Goal: Task Accomplishment & Management: Manage account settings

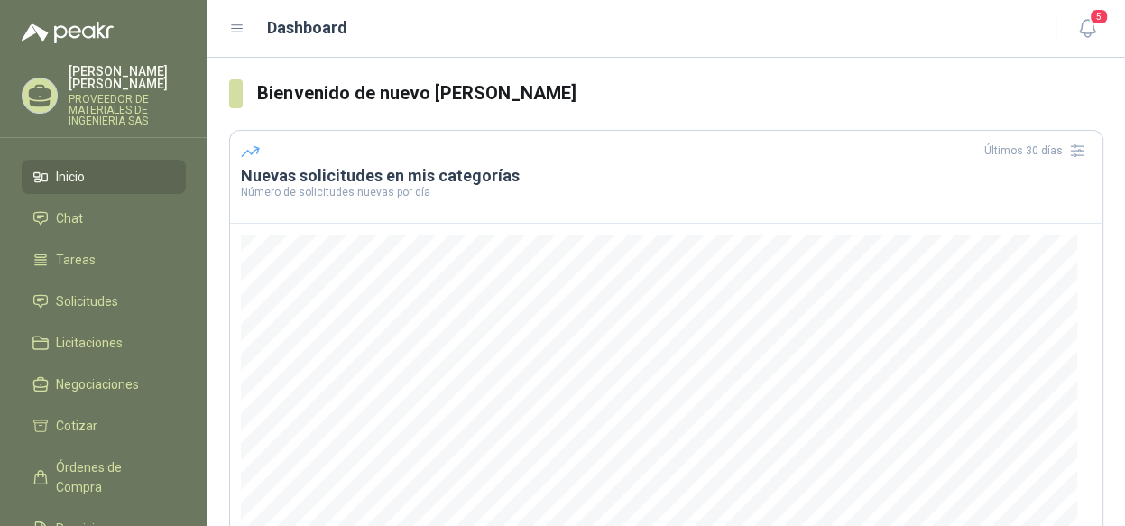
click at [100, 167] on li "Inicio" at bounding box center [103, 177] width 143 height 20
click at [94, 294] on span "Solicitudes" at bounding box center [87, 302] width 62 height 20
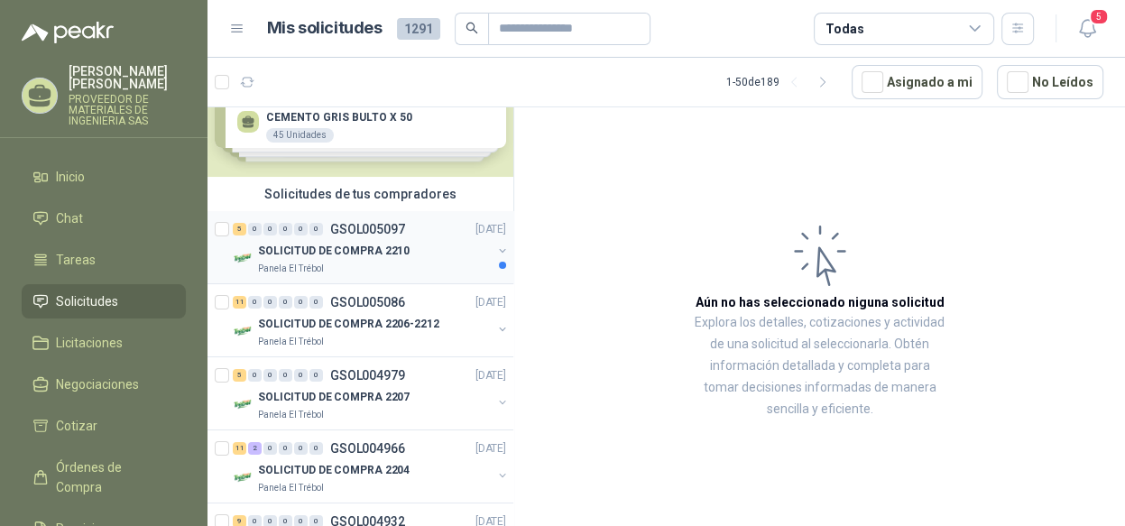
scroll to position [90, 0]
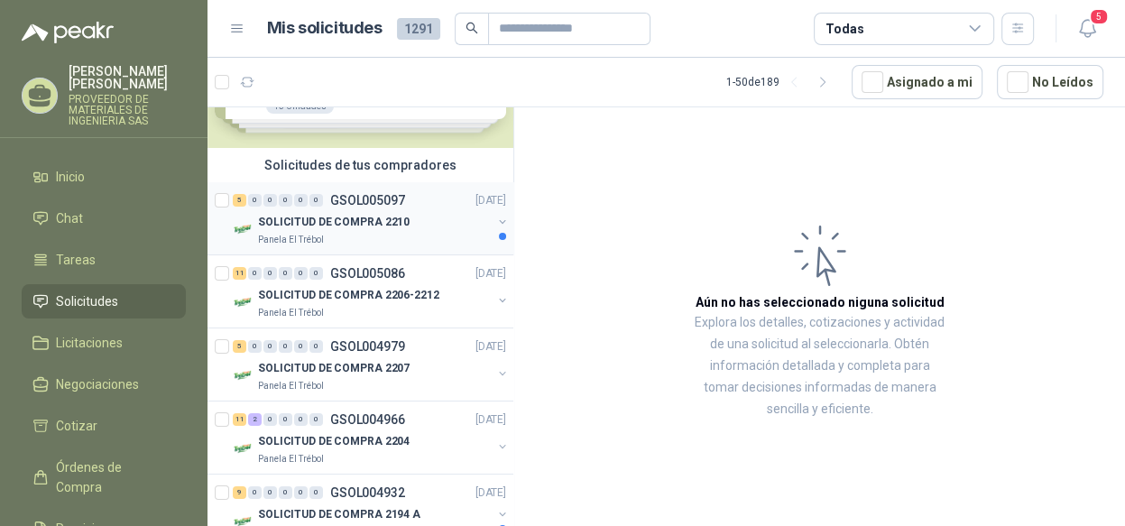
click at [495, 222] on button "button" at bounding box center [502, 222] width 14 height 14
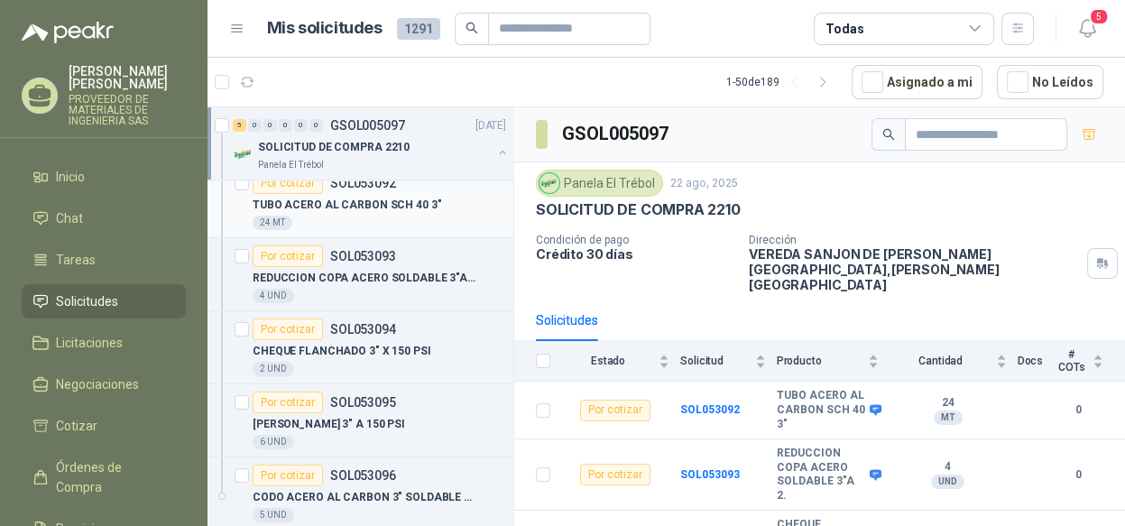
scroll to position [90, 0]
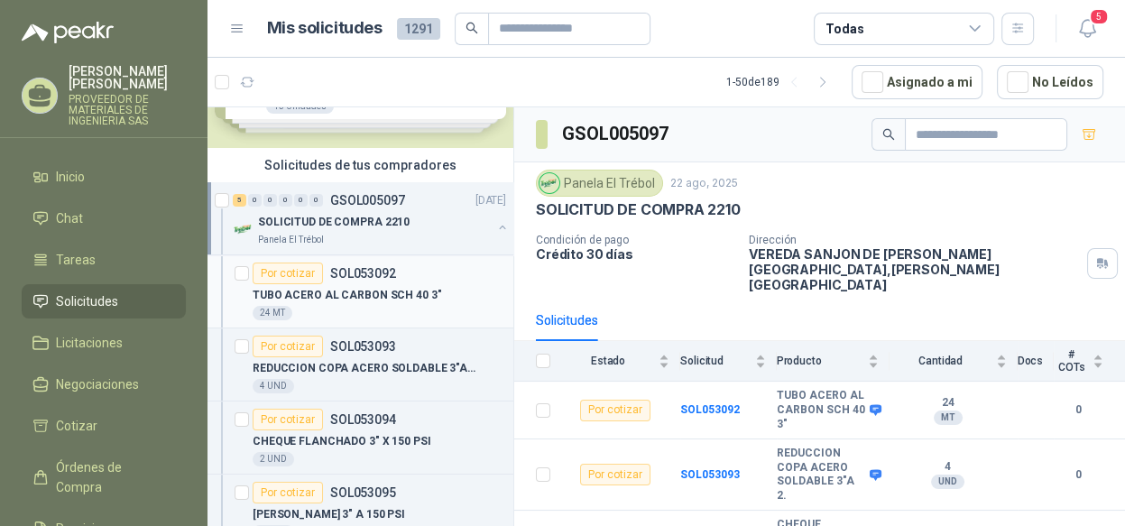
click at [377, 287] on p "TUBO ACERO AL CARBON SCH 40 3"" at bounding box center [347, 295] width 189 height 17
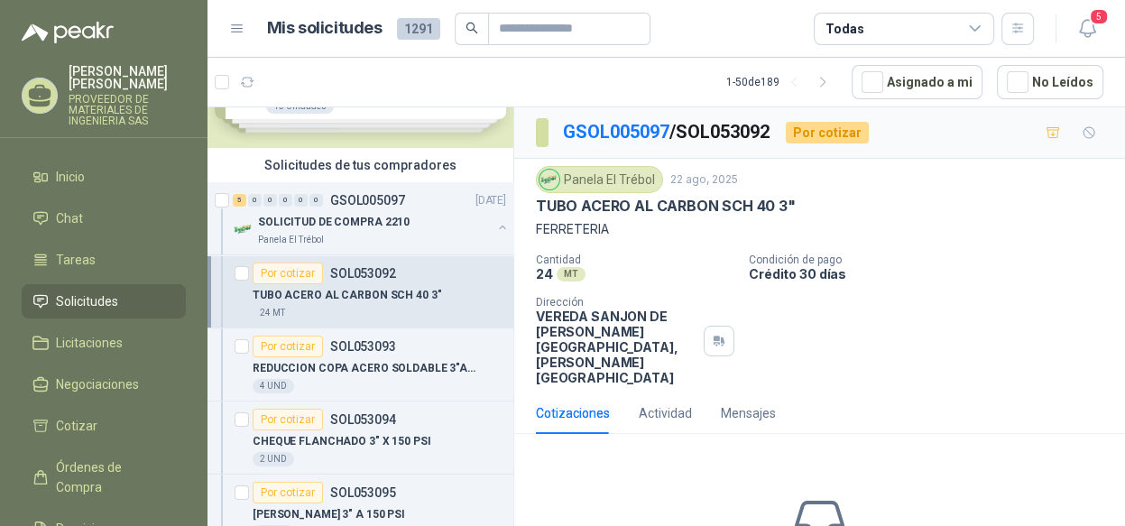
click at [326, 298] on p "TUBO ACERO AL CARBON SCH 40 3"" at bounding box center [347, 295] width 189 height 17
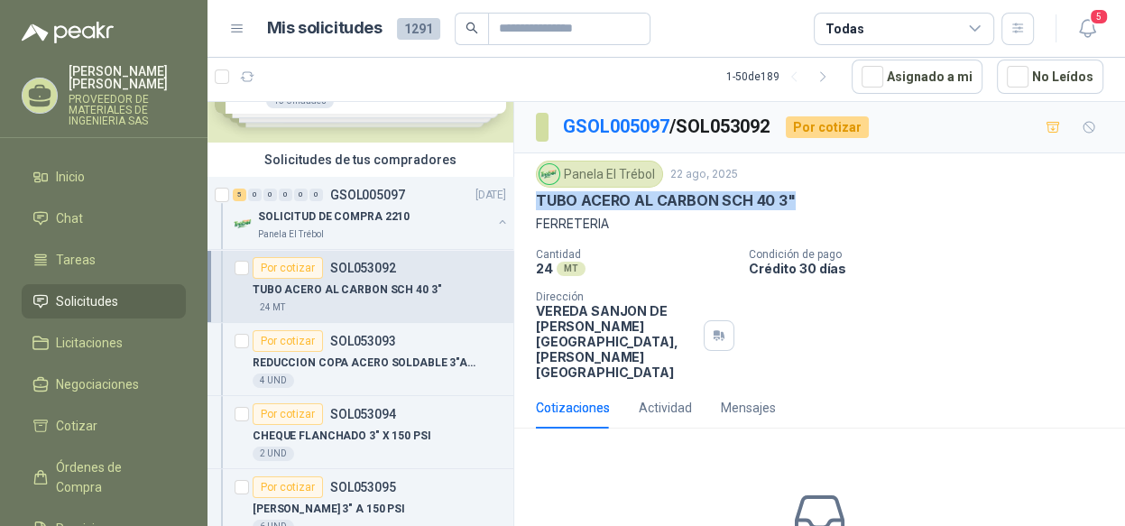
drag, startPoint x: 798, startPoint y: 198, endPoint x: 537, endPoint y: 204, distance: 260.9
click at [537, 204] on div "TUBO ACERO AL CARBON SCH 40 3"" at bounding box center [820, 200] width 568 height 19
copy p "TUBO ACERO AL CARBON SCH 40 3""
click at [367, 361] on p "REDUCCION COPA ACERO SOLDABLE 3"A 2." at bounding box center [365, 363] width 225 height 17
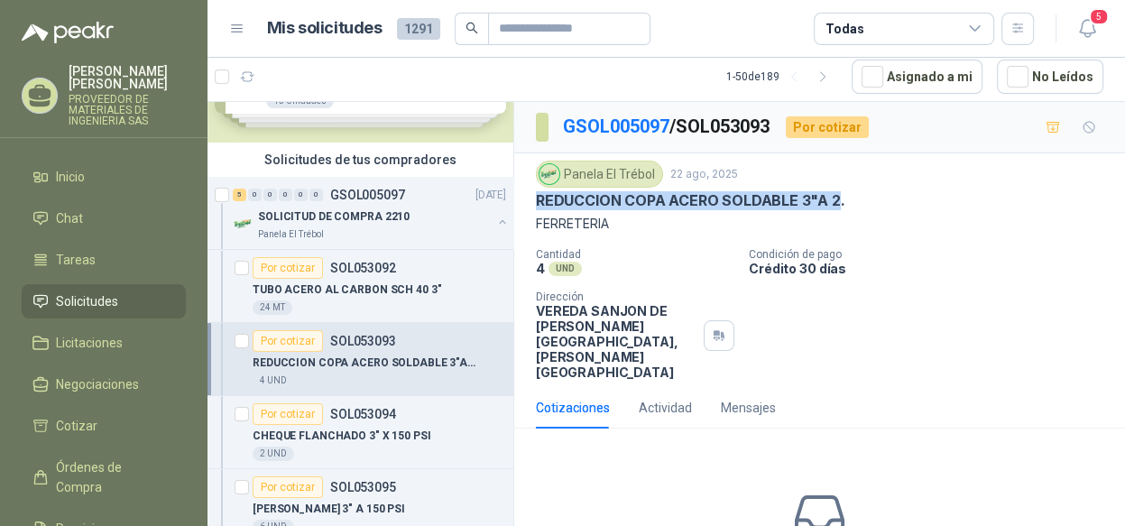
drag, startPoint x: 838, startPoint y: 200, endPoint x: 538, endPoint y: 204, distance: 300.6
click at [538, 204] on p "REDUCCION COPA ACERO SOLDABLE 3"A 2." at bounding box center [691, 200] width 310 height 19
copy p "REDUCCION COPA ACERO SOLDABLE 3"A 2"
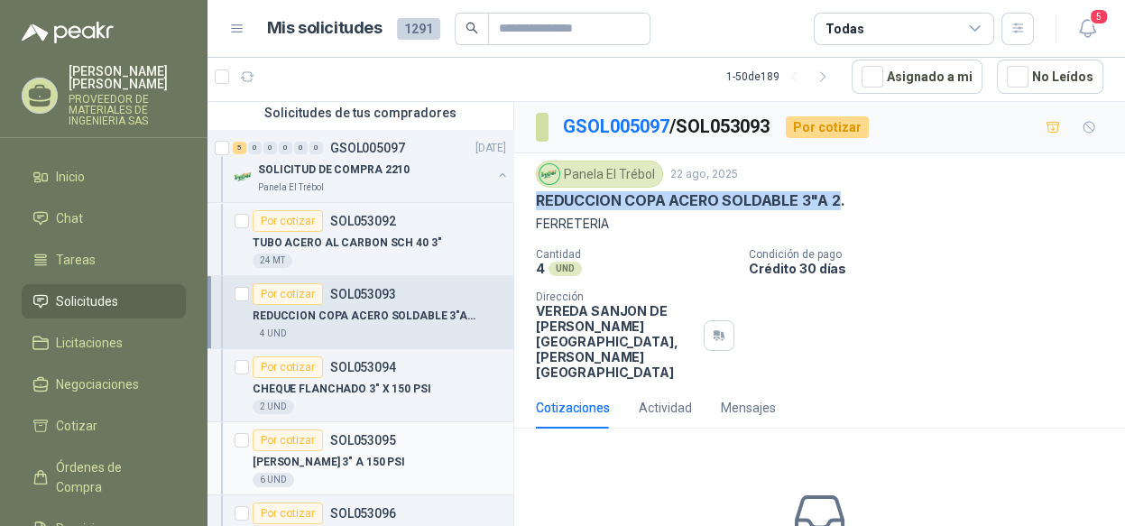
scroll to position [181, 0]
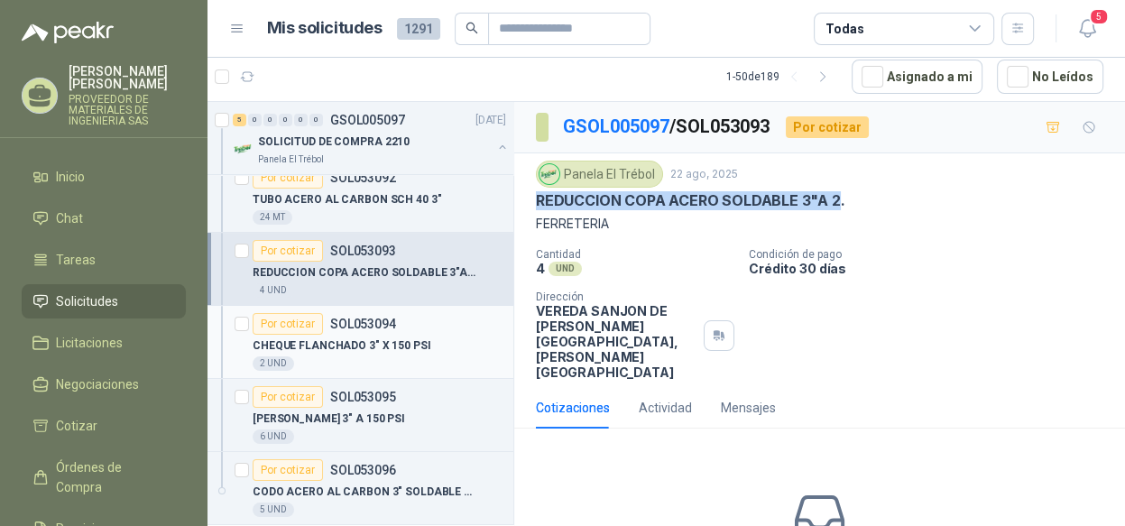
click at [401, 343] on p "CHEQUE FLANCHADO 3" X 150 PSI" at bounding box center [342, 346] width 179 height 17
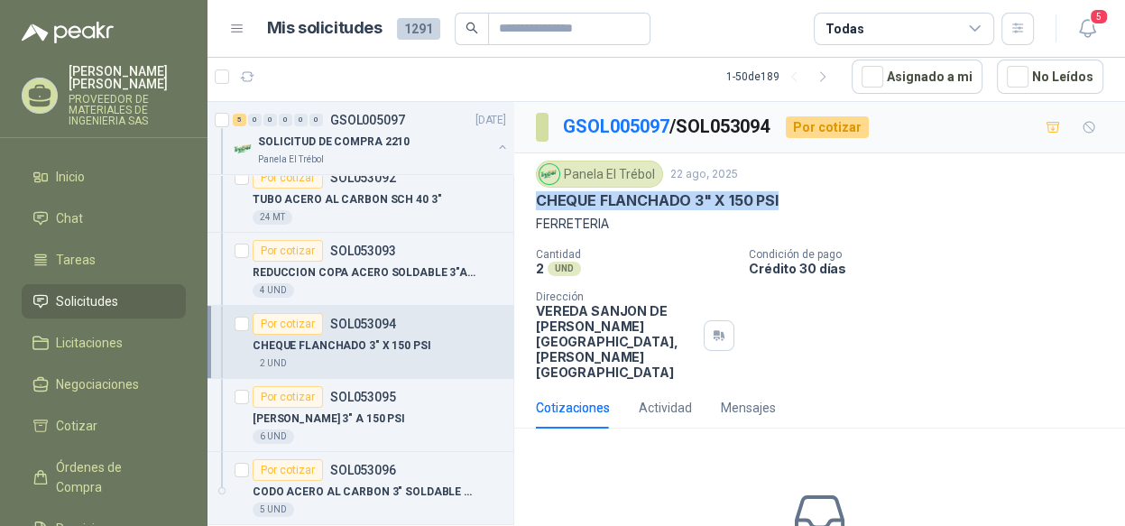
drag, startPoint x: 716, startPoint y: 199, endPoint x: 541, endPoint y: 209, distance: 175.4
click at [541, 209] on div "Panela El Trébol 22 ago, 2025 CHEQUE FLANCHADO 3" X 150 PSI FERRETERIA" at bounding box center [820, 197] width 568 height 73
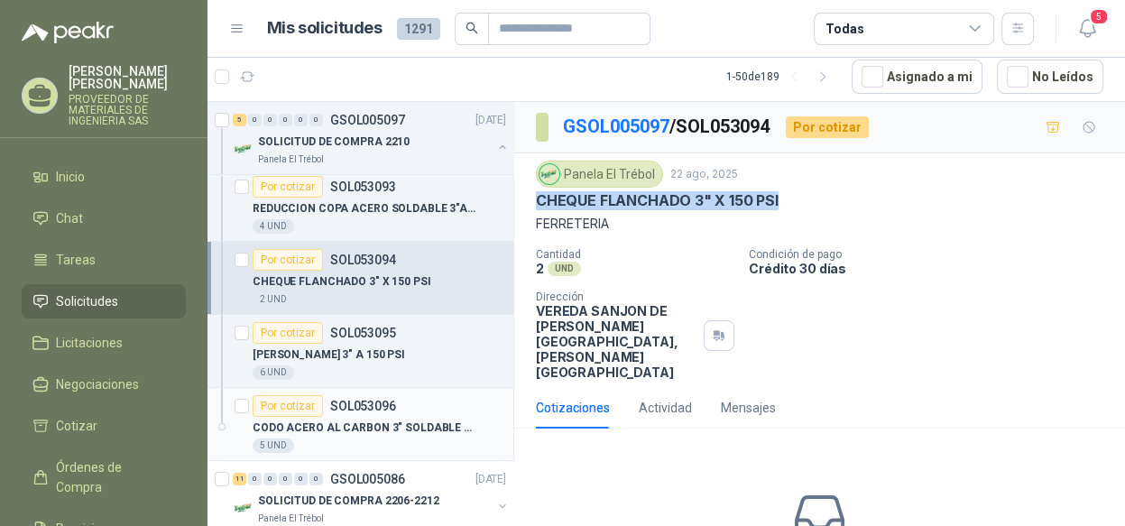
scroll to position [271, 0]
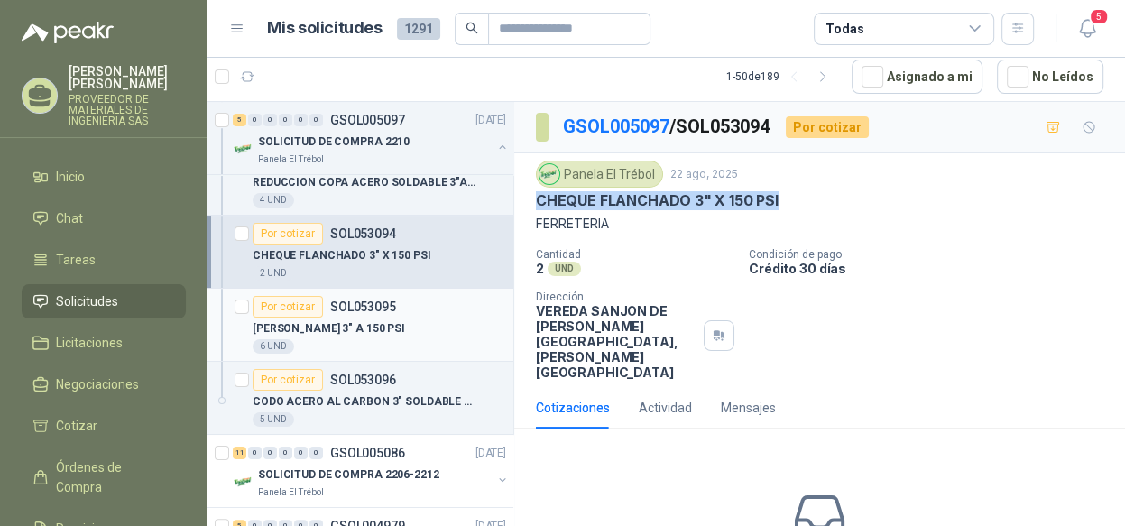
click at [367, 324] on p "[PERSON_NAME] 3" A 150 PSI" at bounding box center [329, 328] width 153 height 17
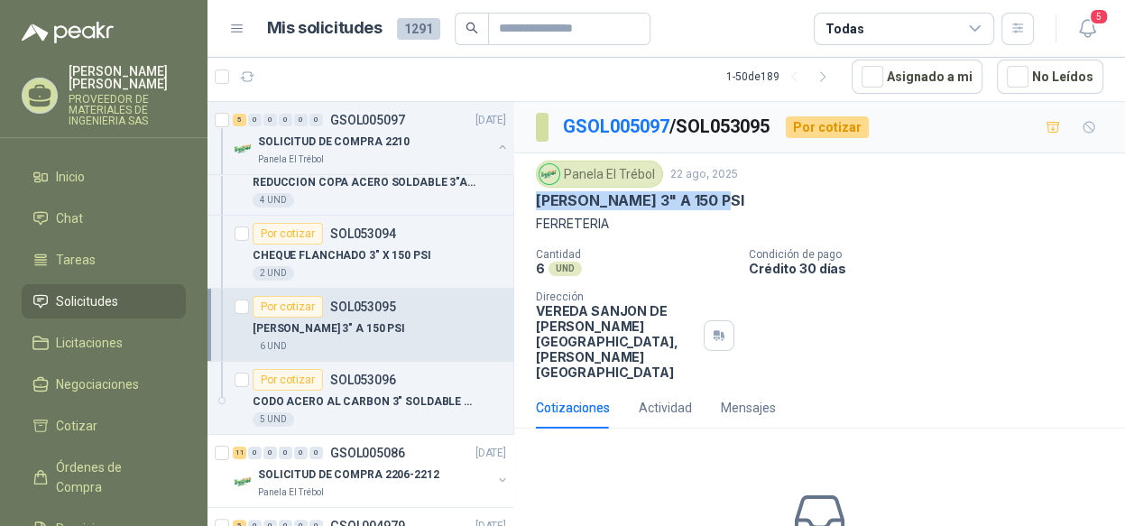
drag, startPoint x: 725, startPoint y: 200, endPoint x: 527, endPoint y: 200, distance: 197.6
click at [527, 200] on div "Panela El Trébol 22 ago, 2025 [PERSON_NAME] 3" A 150 PSI FERRETERIA Cantidad 6 …" at bounding box center [819, 270] width 611 height 234
copy p "[PERSON_NAME] 3" A 150 PSI"
click at [343, 393] on p "CODO ACERO AL CARBON 3" SOLDABLE SCH40" at bounding box center [365, 401] width 225 height 17
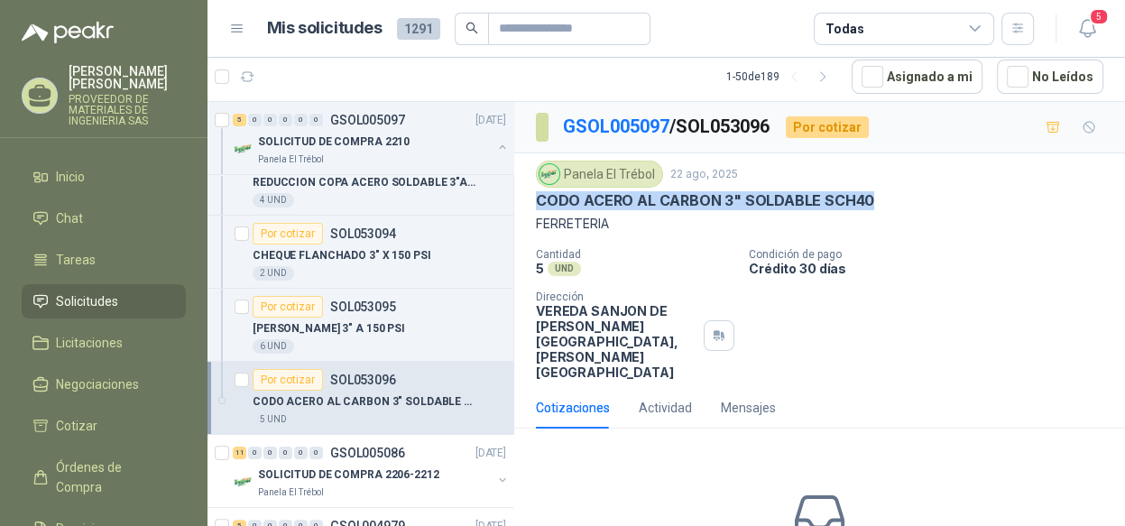
drag, startPoint x: 868, startPoint y: 203, endPoint x: 523, endPoint y: 197, distance: 345.7
click at [523, 197] on div "Panela El Trébol 22 ago, 2025 CODO ACERO AL CARBON 3" SOLDABLE SCH40 FERRETERIA…" at bounding box center [819, 270] width 611 height 234
copy p "CODO ACERO AL CARBON 3" SOLDABLE SCH40"
click at [407, 343] on div "6 UND" at bounding box center [380, 346] width 254 height 14
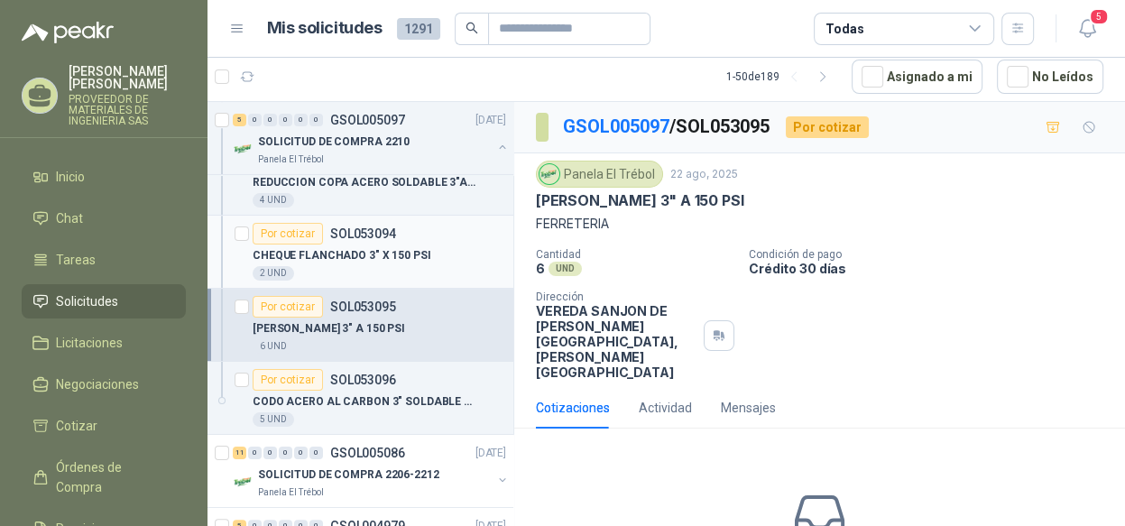
click at [406, 263] on p "CHEQUE FLANCHADO 3" X 150 PSI" at bounding box center [342, 255] width 179 height 17
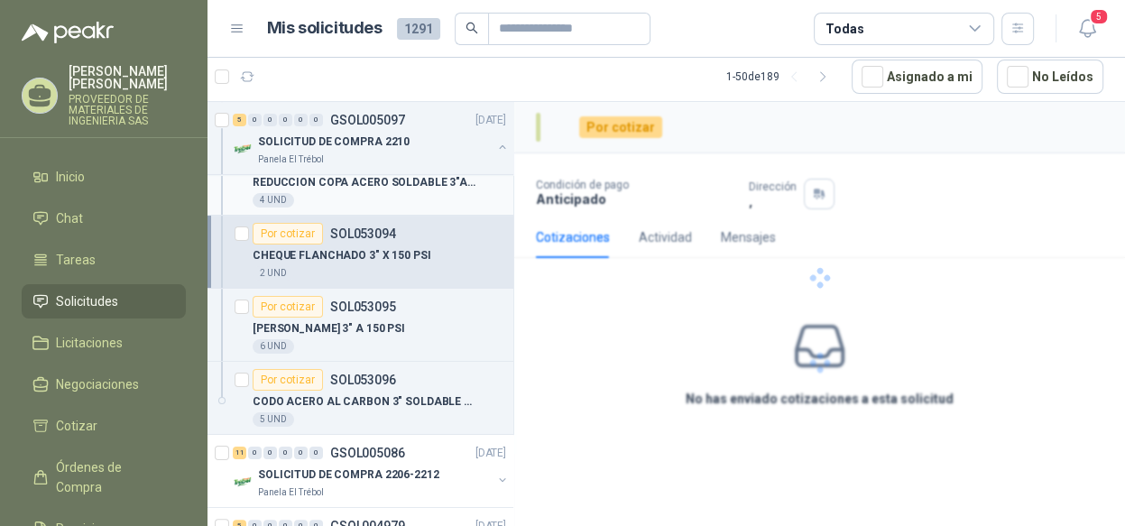
click at [400, 184] on p "REDUCCION COPA ACERO SOLDABLE 3"A 2." at bounding box center [365, 182] width 225 height 17
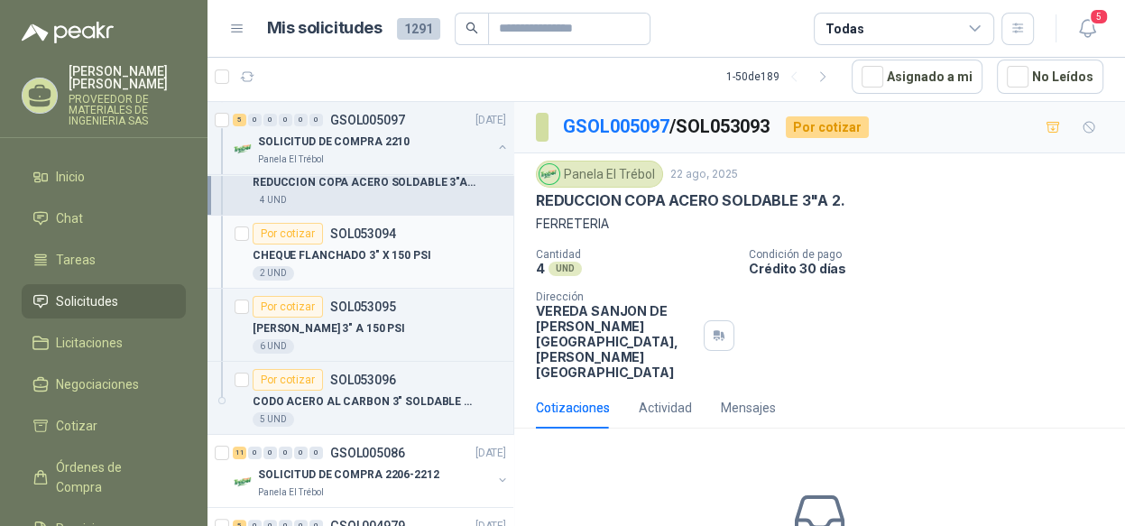
scroll to position [181, 0]
